Goal: Submit feedback/report problem

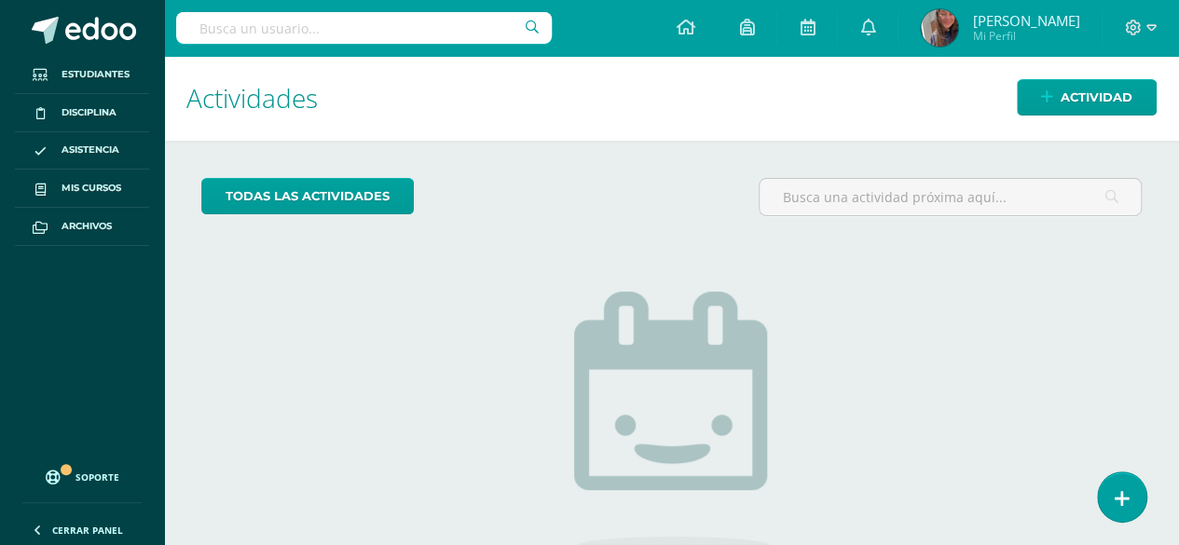
click at [1156, 503] on div "todas las Actividades No tienes actividades Échale un vistazo a los demás perío…" at bounding box center [671, 429] width 1015 height 576
click at [1137, 498] on link at bounding box center [1121, 497] width 53 height 54
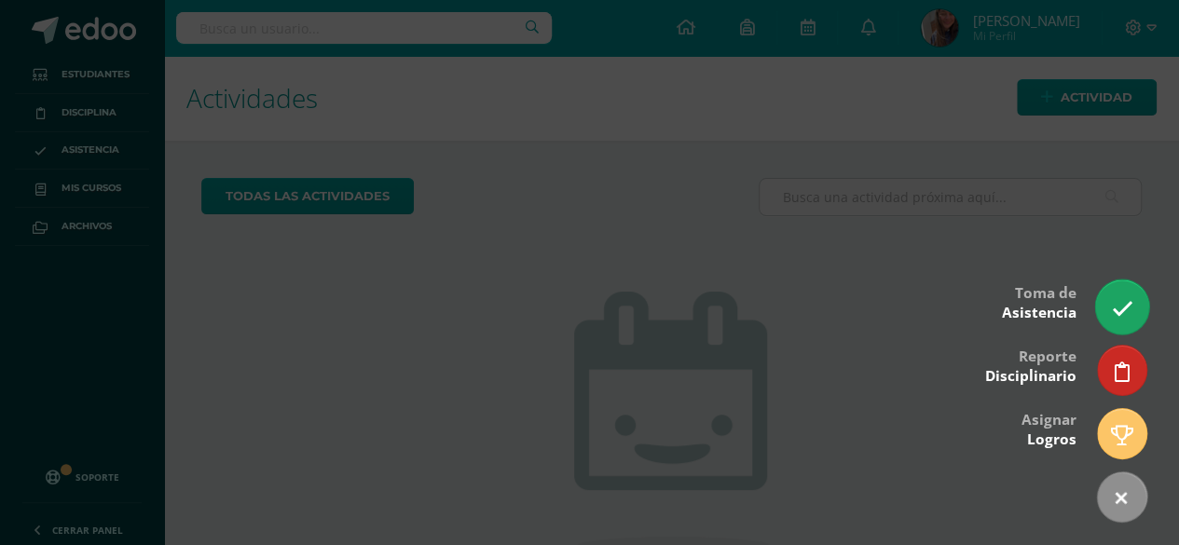
click at [1111, 319] on icon at bounding box center [1121, 308] width 21 height 21
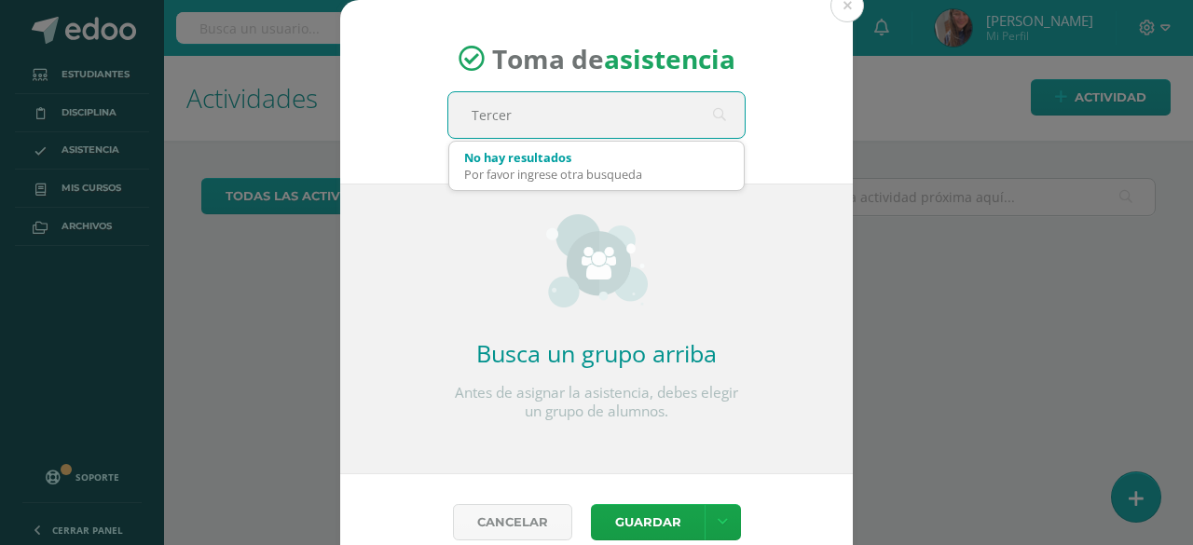
type input "Tercero"
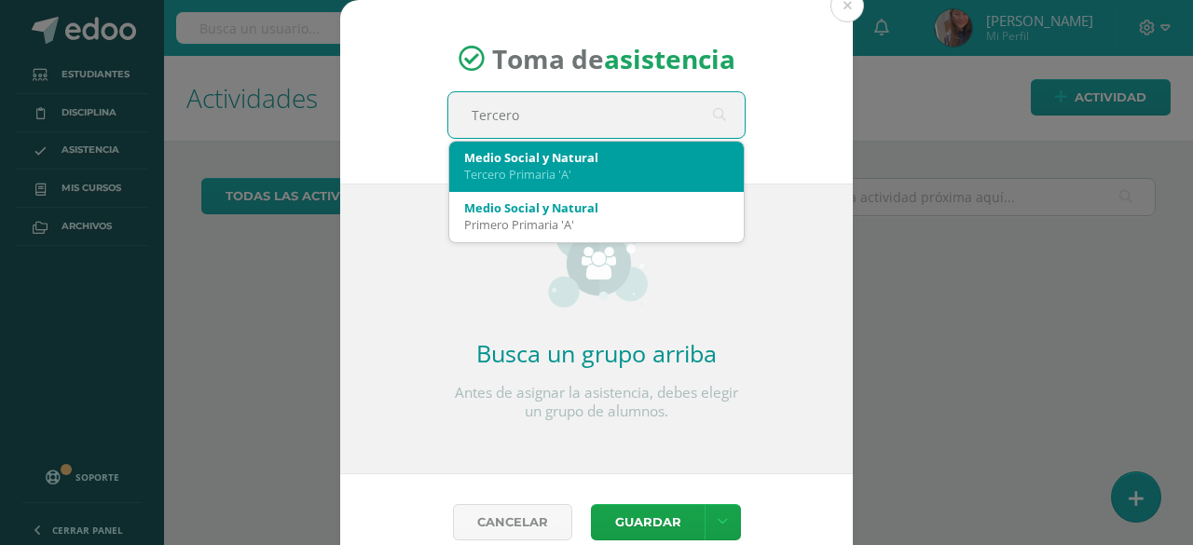
click at [622, 175] on div "Tercero Primaria 'A'" at bounding box center [596, 174] width 265 height 17
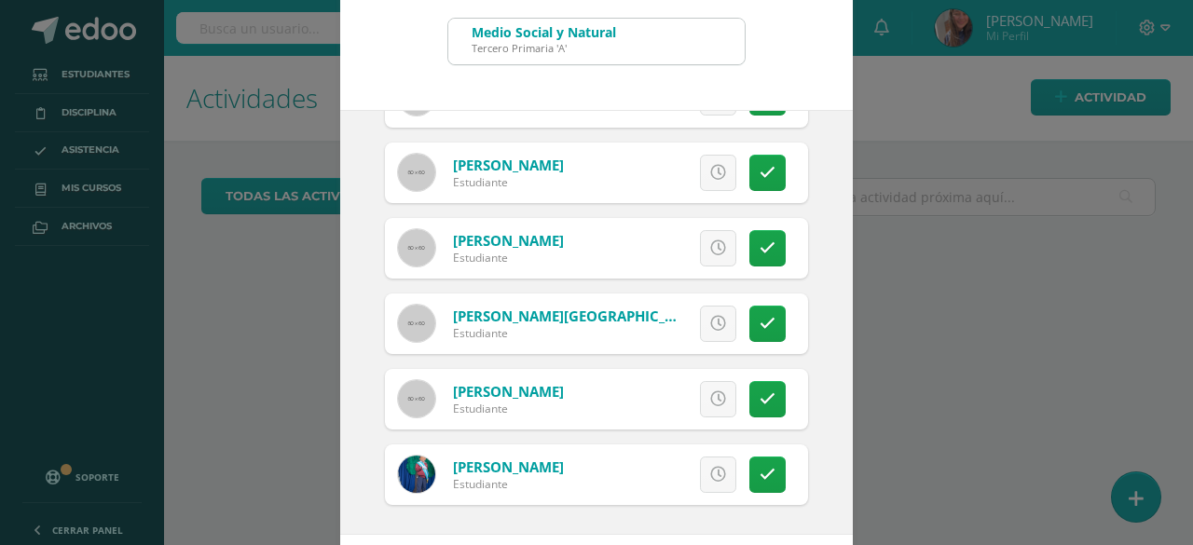
scroll to position [157, 0]
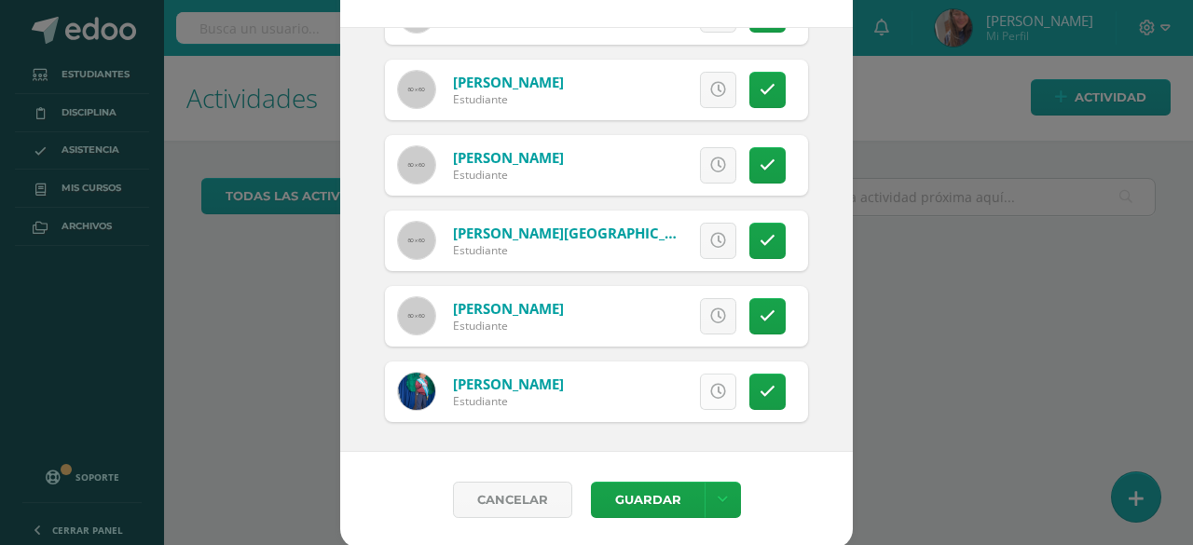
click at [710, 396] on icon at bounding box center [718, 392] width 16 height 16
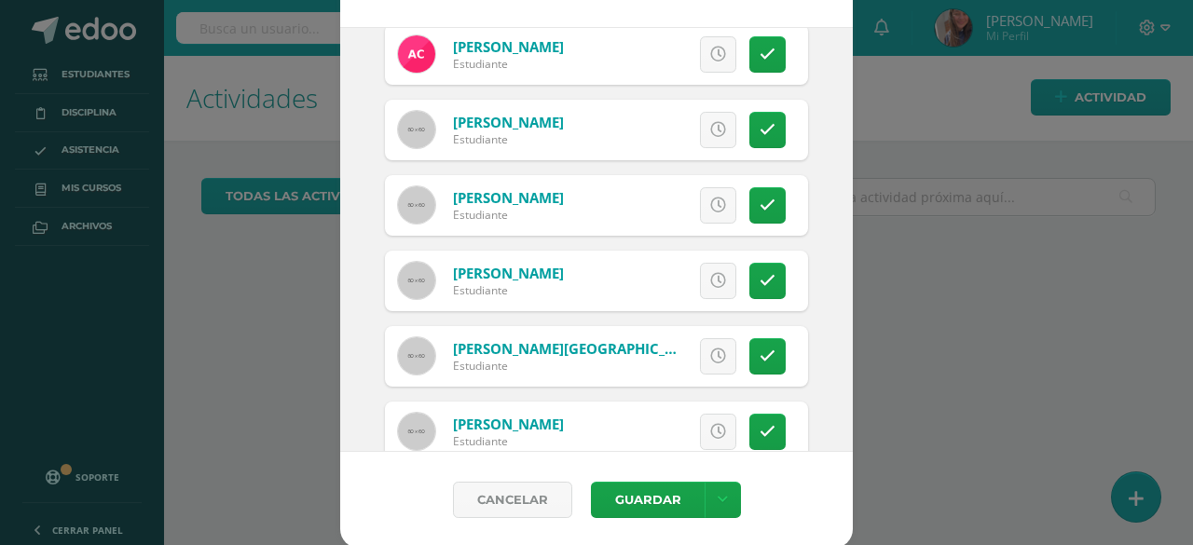
scroll to position [278, 0]
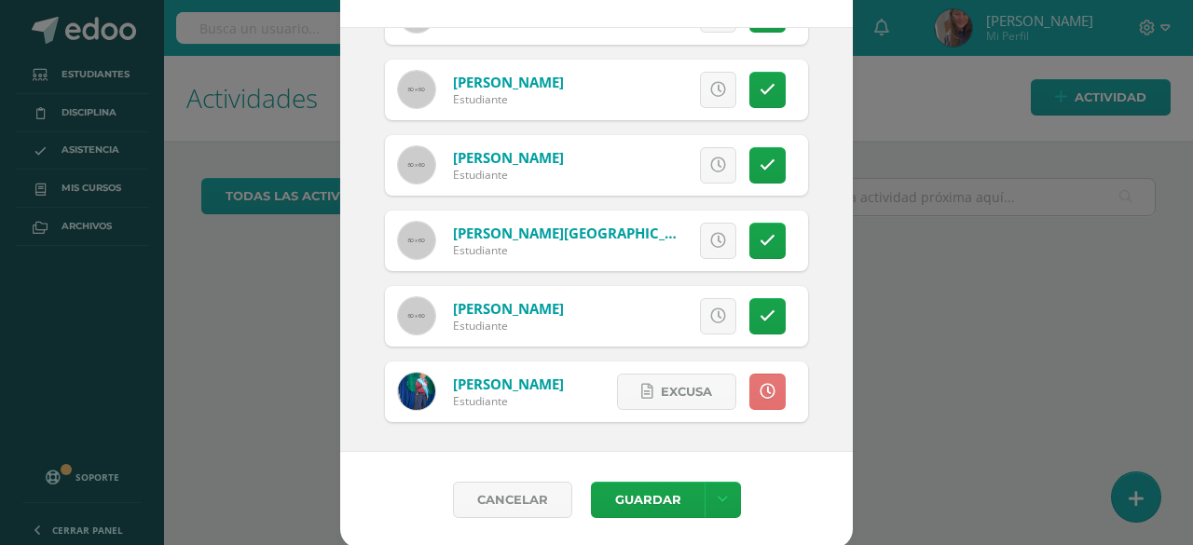
click at [759, 396] on icon at bounding box center [767, 392] width 16 height 16
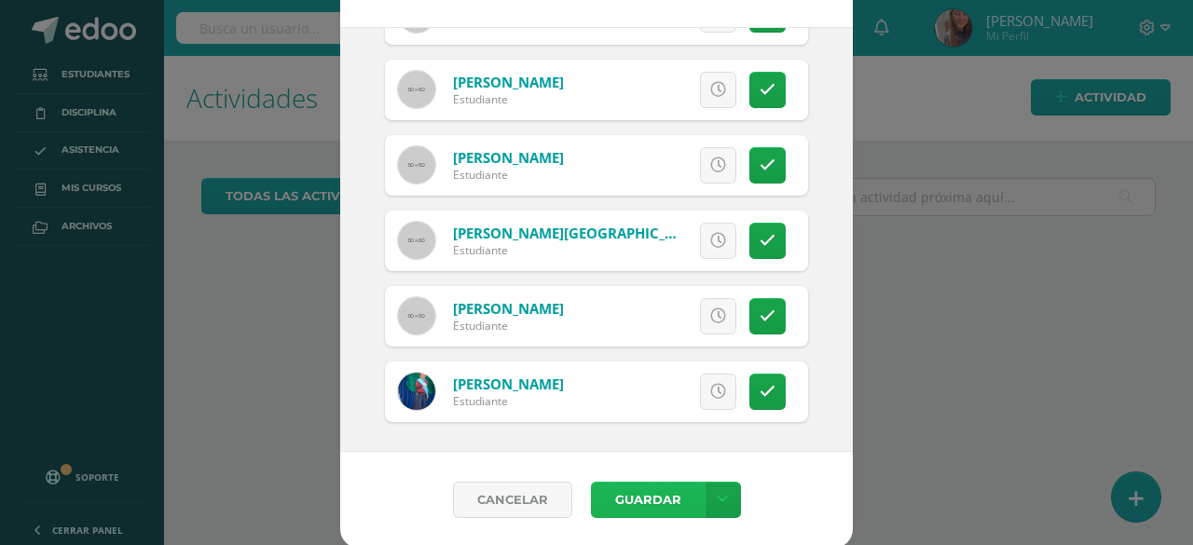
click at [640, 493] on button "Guardar" at bounding box center [648, 500] width 114 height 36
